Goal: Information Seeking & Learning: Learn about a topic

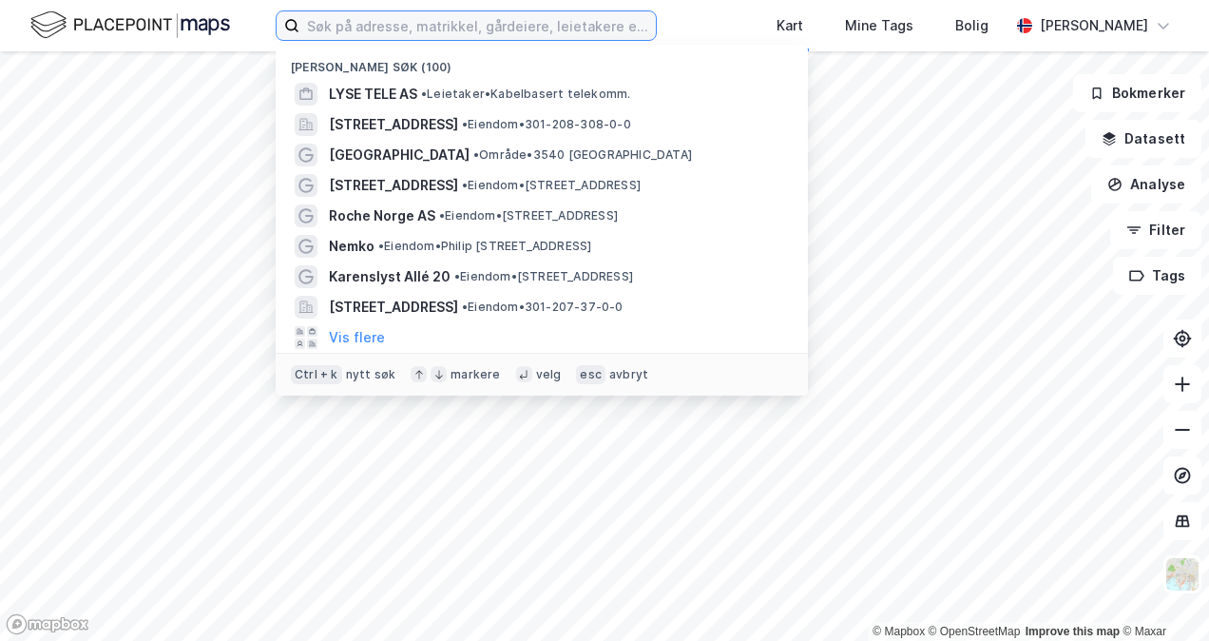
click at [386, 32] on input at bounding box center [478, 25] width 357 height 29
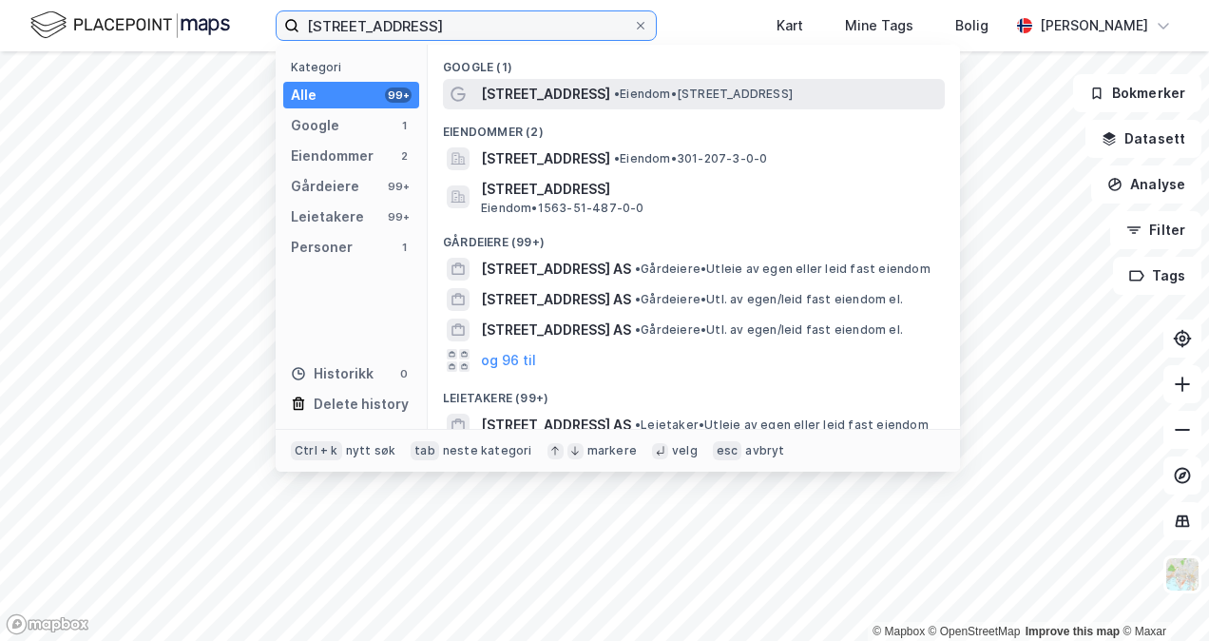
type input "[STREET_ADDRESS]"
click at [519, 96] on span "[STREET_ADDRESS]" at bounding box center [545, 94] width 129 height 23
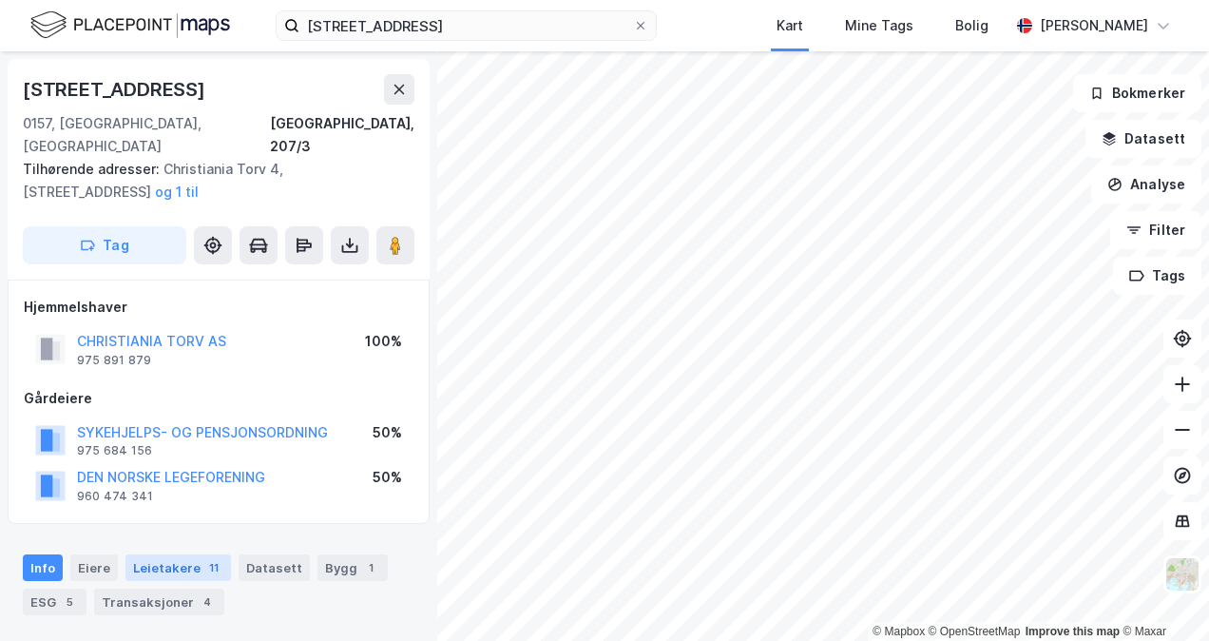
click at [165, 554] on div "Leietakere 11" at bounding box center [179, 567] width 106 height 27
